Goal: Contribute content: Add original content to the website for others to see

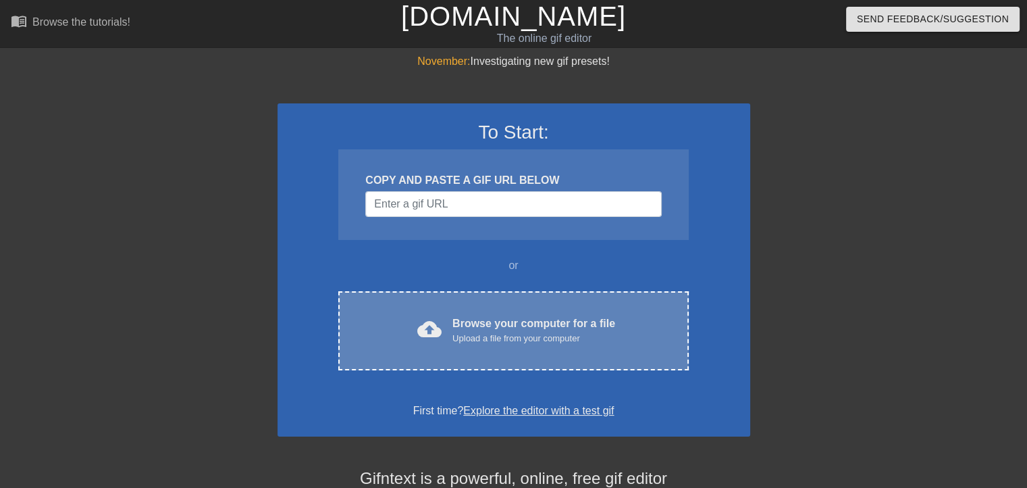
click at [489, 303] on div "cloud_upload Browse your computer for a file Upload a file from your computer C…" at bounding box center [513, 330] width 350 height 79
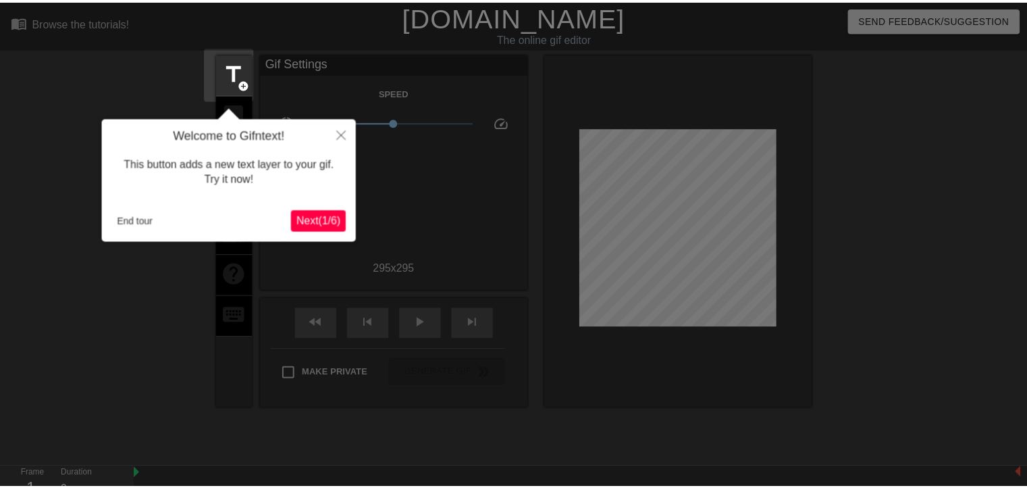
scroll to position [32, 0]
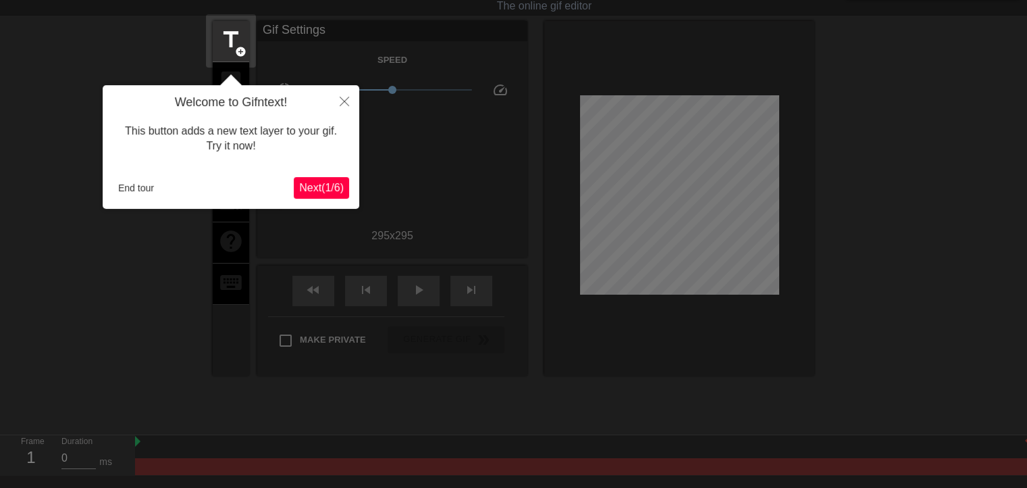
click at [514, 235] on div at bounding box center [513, 269] width 1027 height 602
click at [342, 98] on icon "Close" at bounding box center [344, 101] width 9 height 9
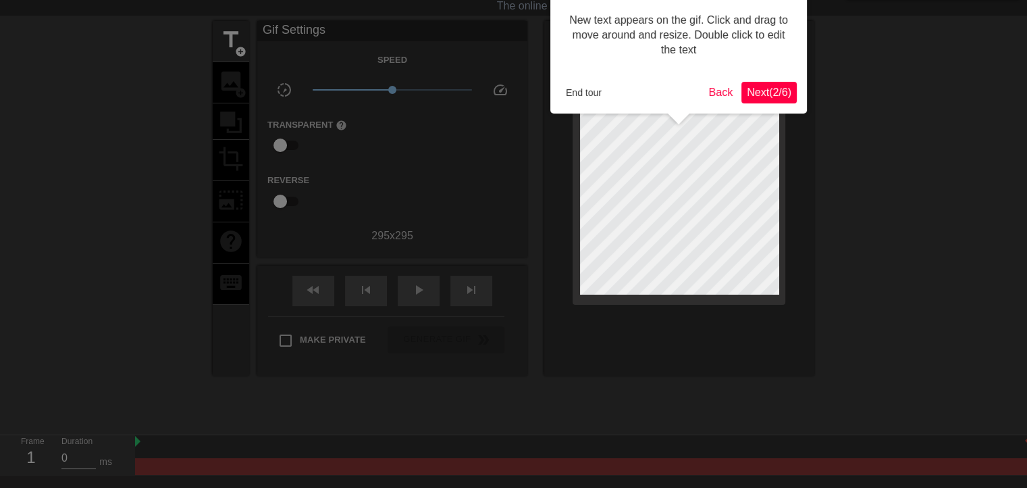
scroll to position [0, 0]
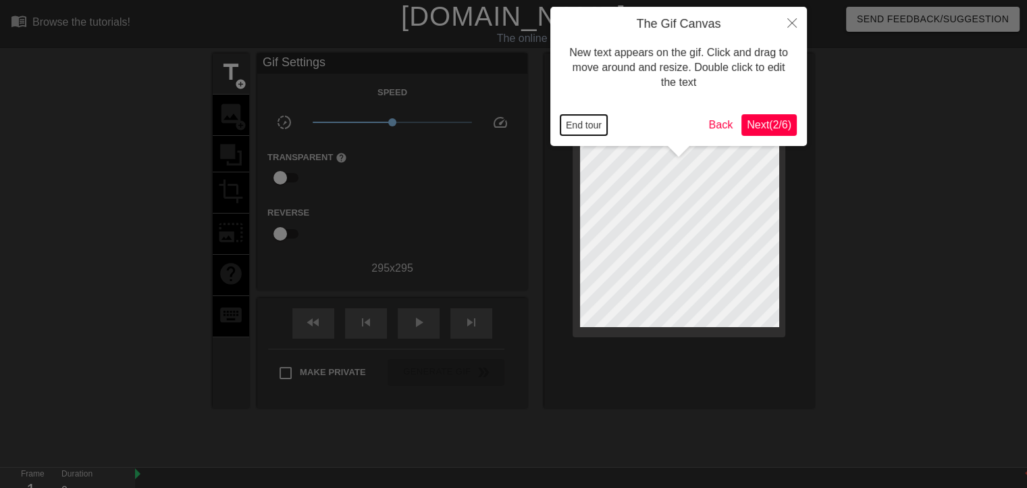
click at [584, 124] on button "End tour" at bounding box center [584, 125] width 47 height 20
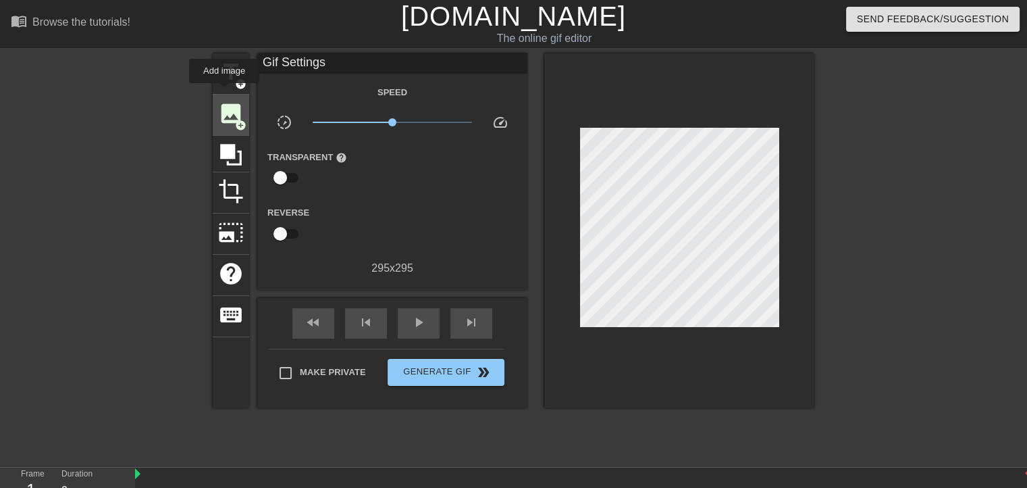
click at [224, 95] on div "image add_circle" at bounding box center [231, 115] width 36 height 41
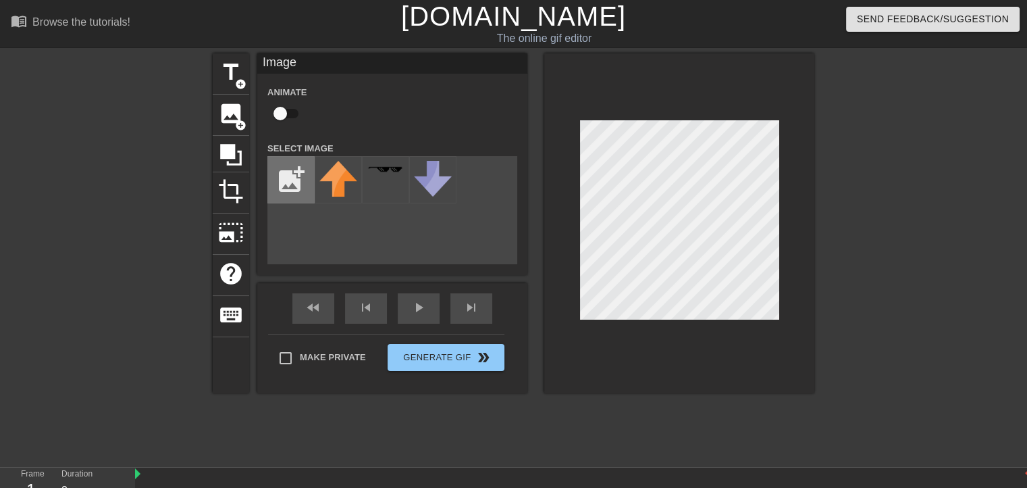
click at [308, 183] on input "file" at bounding box center [291, 180] width 46 height 46
type input "C:\fakepath\WHOSBACK2.gif"
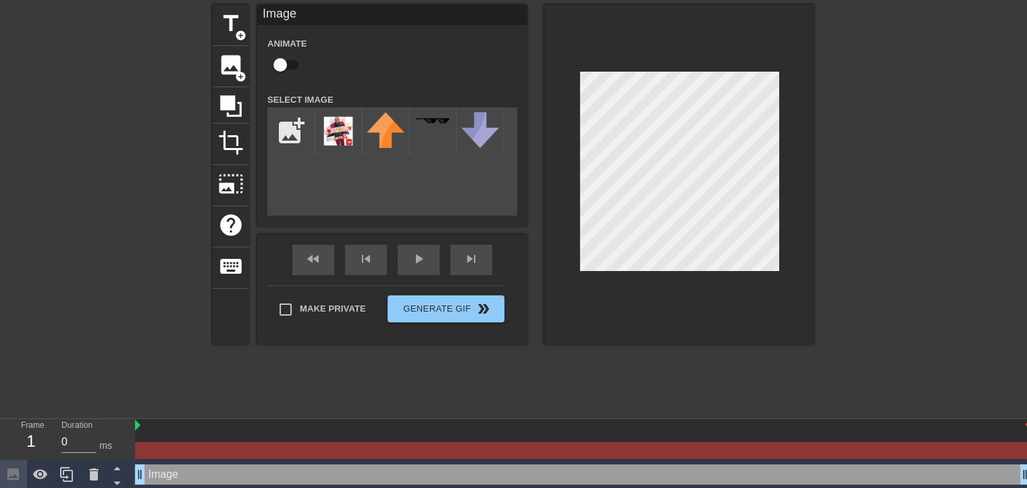
scroll to position [53, 0]
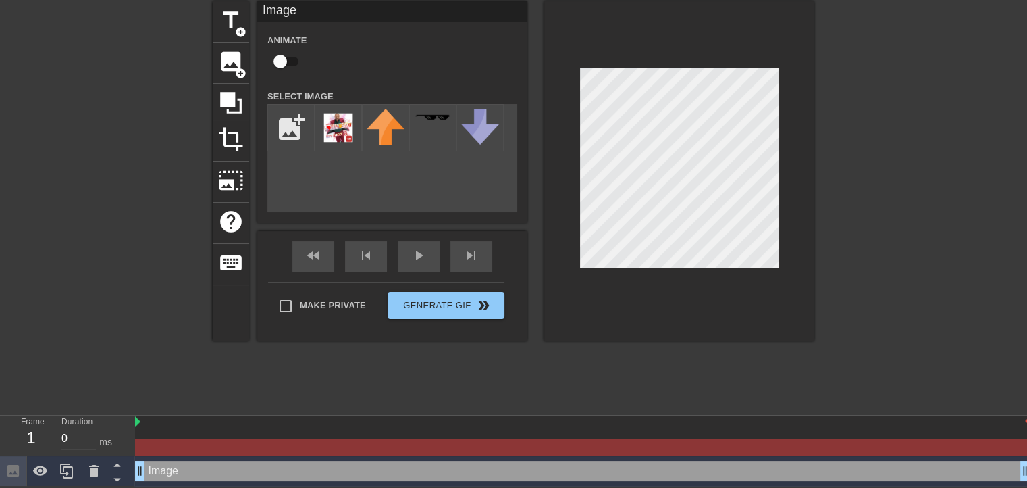
drag, startPoint x: 246, startPoint y: 463, endPoint x: 325, endPoint y: 470, distance: 79.4
click at [325, 470] on div "Image drag_handle drag_handle" at bounding box center [583, 471] width 896 height 20
click at [335, 113] on img at bounding box center [339, 128] width 38 height 38
click at [780, 211] on div at bounding box center [679, 171] width 270 height 340
click at [261, 463] on div "Image drag_handle drag_handle" at bounding box center [583, 471] width 896 height 20
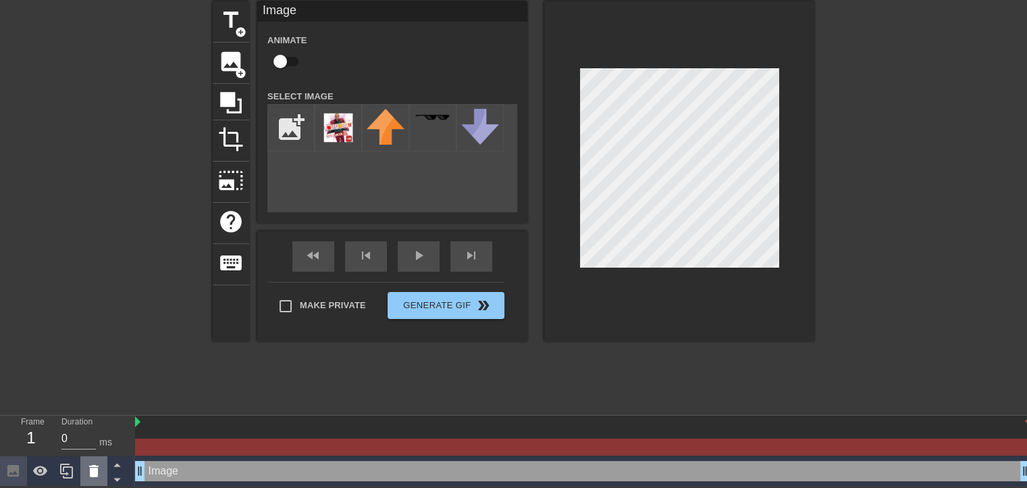
click at [97, 472] on icon at bounding box center [93, 471] width 9 height 12
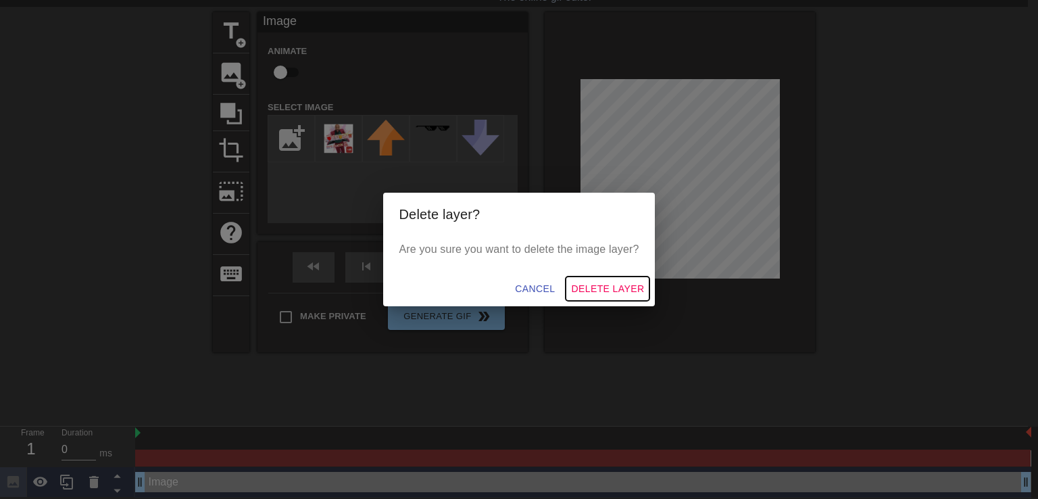
click at [601, 287] on span "Delete Layer" at bounding box center [607, 288] width 73 height 17
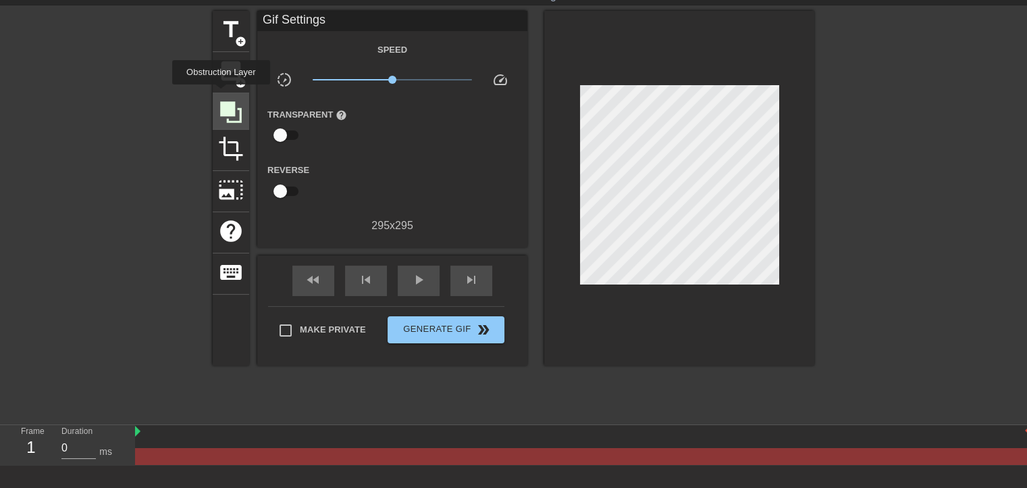
click at [221, 94] on div at bounding box center [231, 111] width 36 height 36
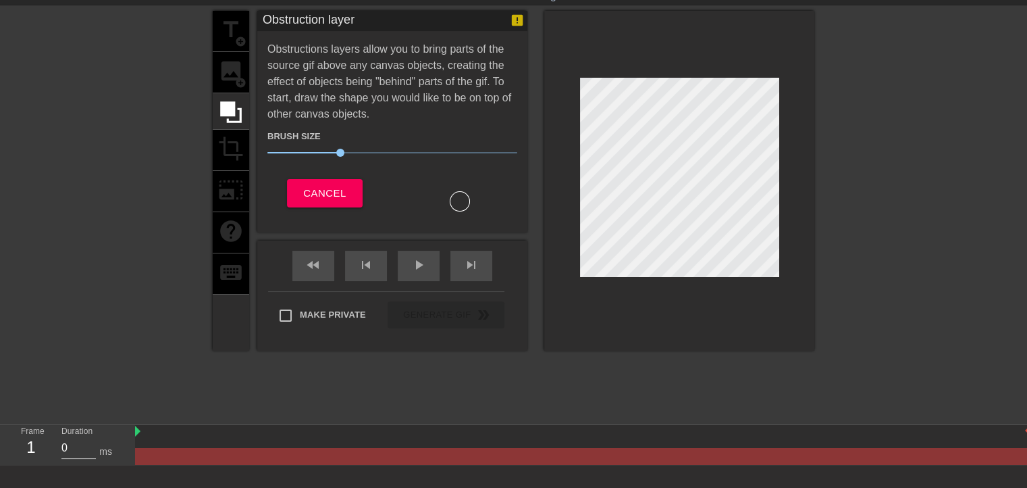
click at [224, 82] on div "title add_circle image add_circle crop photo_size_select_large help keyboard" at bounding box center [231, 181] width 36 height 340
click at [302, 217] on div "Obstruction layer Obstructions layers allow you to bring parts of the source gi…" at bounding box center [392, 122] width 270 height 222
click at [307, 193] on span "Cancel" at bounding box center [324, 193] width 43 height 18
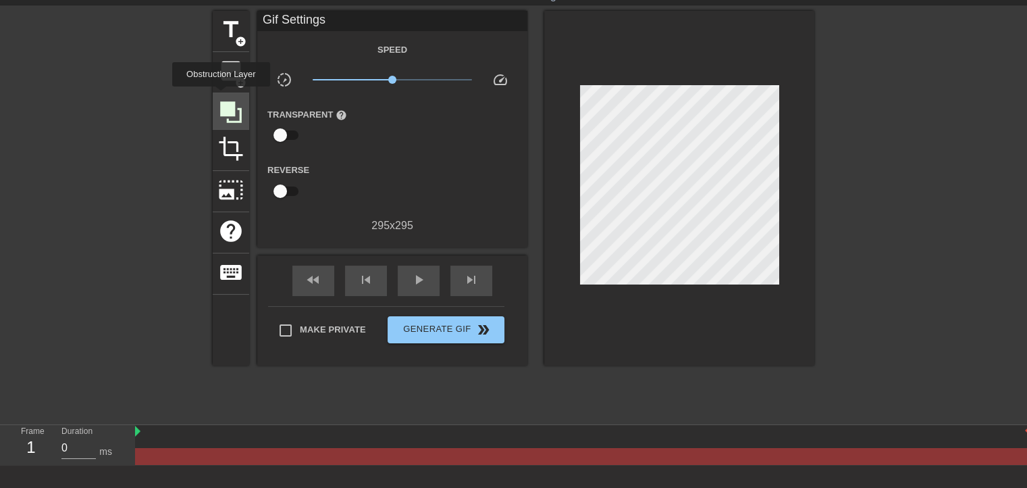
click at [221, 95] on div at bounding box center [231, 111] width 36 height 36
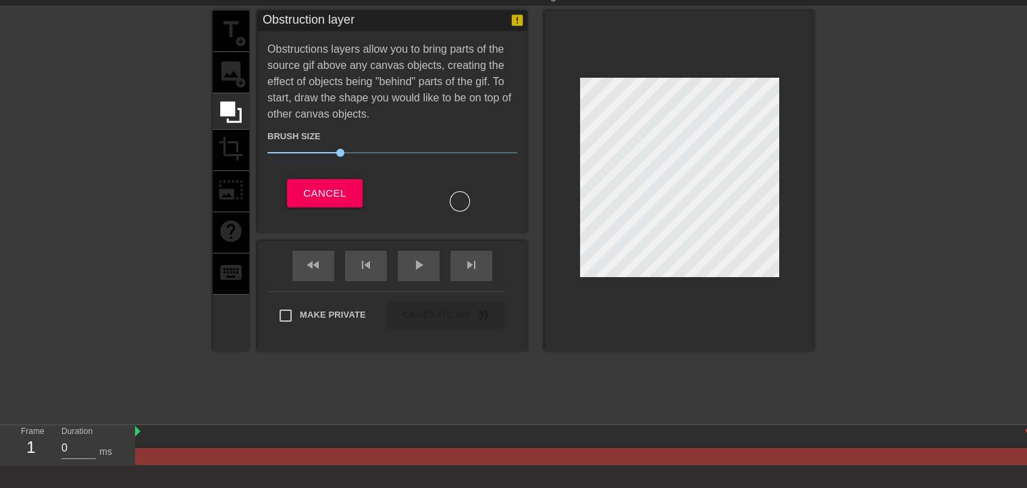
click at [227, 79] on div "title add_circle image add_circle crop photo_size_select_large help keyboard" at bounding box center [231, 181] width 36 height 340
click at [300, 199] on button "Cancel" at bounding box center [324, 193] width 75 height 28
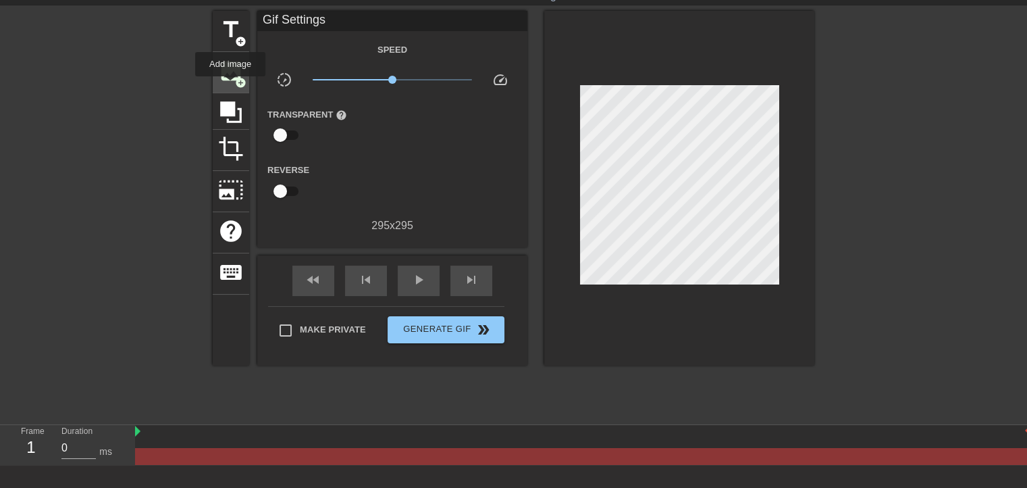
click at [230, 86] on div "image add_circle" at bounding box center [231, 72] width 36 height 41
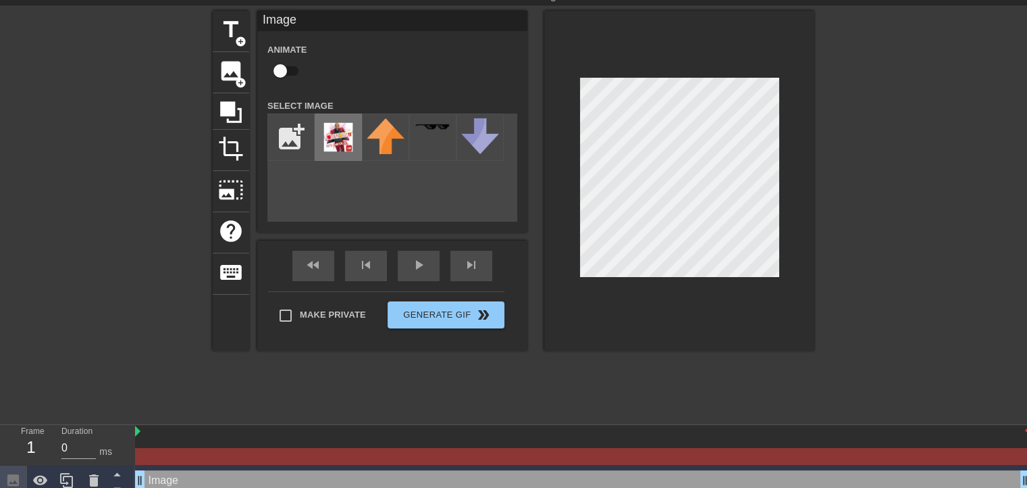
click at [332, 146] on img at bounding box center [339, 137] width 38 height 38
click at [782, 272] on div at bounding box center [679, 181] width 270 height 340
click at [571, 84] on div at bounding box center [679, 181] width 270 height 340
click at [646, 43] on div at bounding box center [679, 181] width 270 height 340
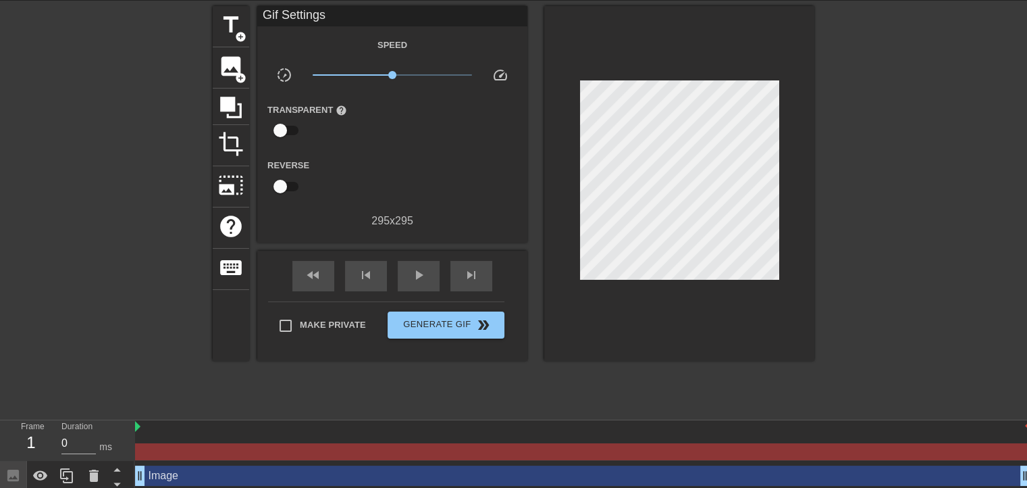
scroll to position [53, 0]
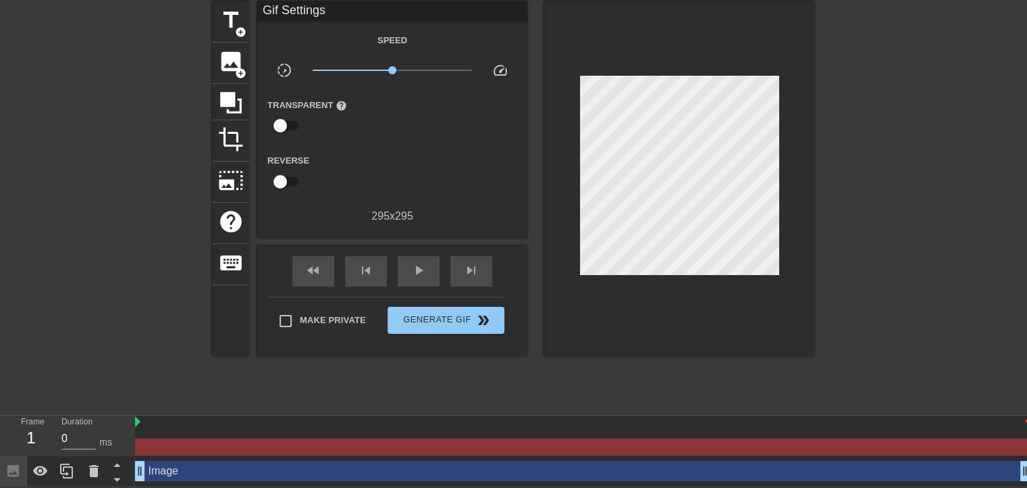
click at [184, 444] on div at bounding box center [582, 446] width 895 height 17
drag, startPoint x: 141, startPoint y: 468, endPoint x: 224, endPoint y: 472, distance: 82.5
drag, startPoint x: 139, startPoint y: 468, endPoint x: 248, endPoint y: 463, distance: 108.9
click at [248, 457] on div "Image drag_handle drag_handle" at bounding box center [583, 471] width 896 height 30
click at [246, 465] on div "Image drag_handle drag_handle" at bounding box center [583, 471] width 896 height 20
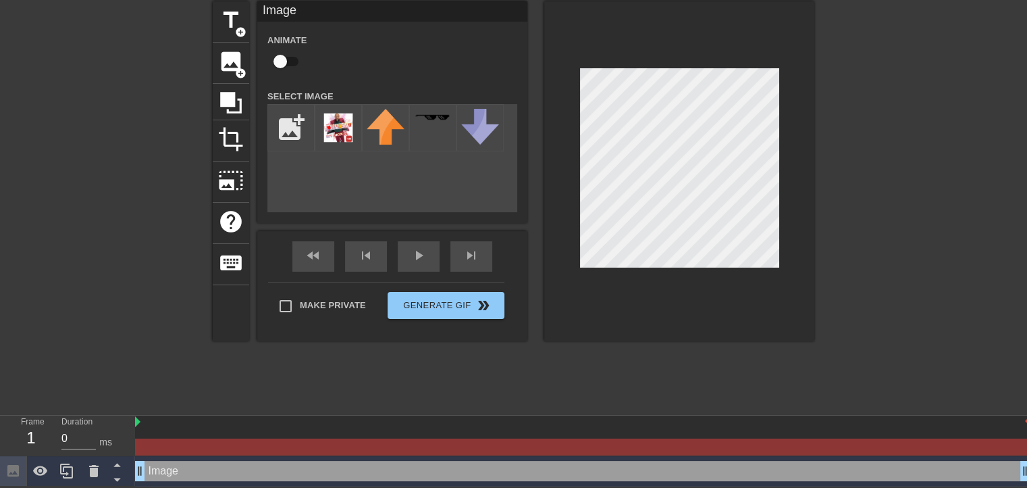
drag, startPoint x: 222, startPoint y: 470, endPoint x: 238, endPoint y: 425, distance: 47.9
click at [226, 415] on div "Image drag_handle drag_handle" at bounding box center [581, 450] width 892 height 71
click at [268, 456] on div "Image drag_handle drag_handle" at bounding box center [583, 471] width 896 height 30
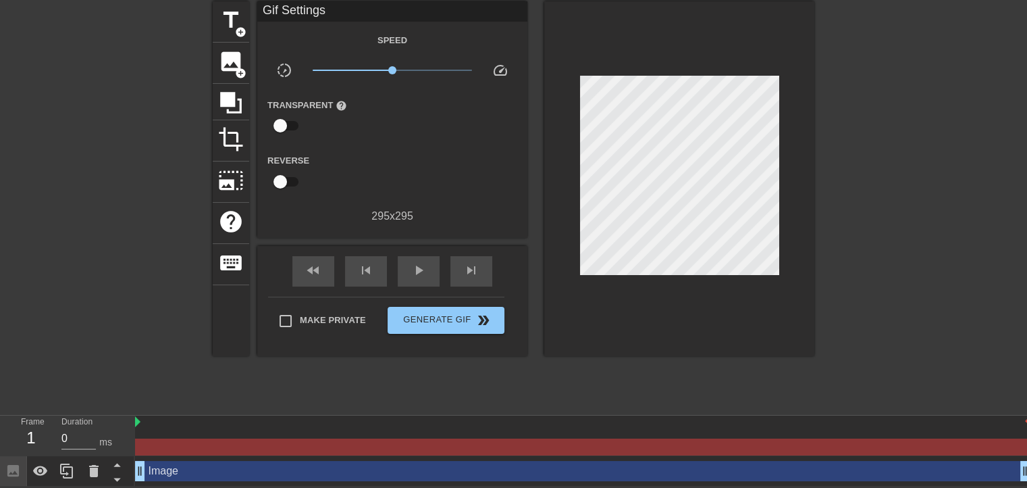
click at [268, 447] on div at bounding box center [582, 446] width 895 height 17
drag, startPoint x: 135, startPoint y: 468, endPoint x: 788, endPoint y: 449, distance: 652.8
click at [784, 449] on div "Image drag_handle drag_handle" at bounding box center [581, 450] width 892 height 71
drag, startPoint x: 1021, startPoint y: 470, endPoint x: 424, endPoint y: 444, distance: 598.4
click at [116, 467] on icon at bounding box center [117, 464] width 17 height 17
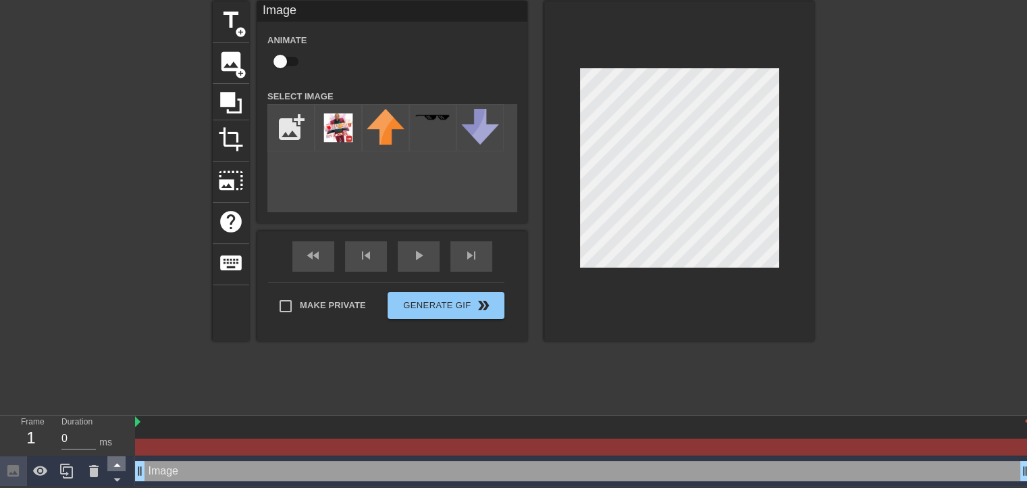
click at [116, 467] on icon at bounding box center [117, 464] width 17 height 17
